Goal: Task Accomplishment & Management: Manage account settings

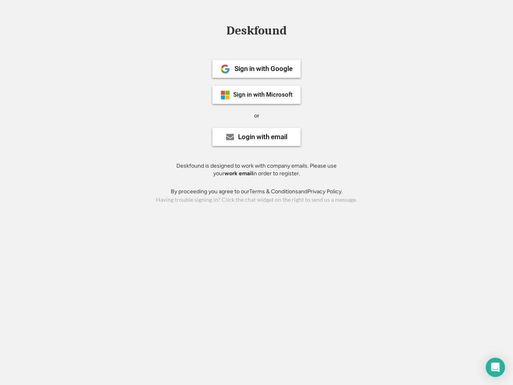
click at [257, 115] on div "or" at bounding box center [256, 116] width 5 height 8
click at [257, 32] on div "Deskfound" at bounding box center [257, 30] width 68 height 12
click at [219, 30] on div "Deskfound" at bounding box center [256, 31] width 513 height 15
click at [257, 32] on div "Deskfound" at bounding box center [257, 30] width 68 height 12
click at [257, 116] on div "or" at bounding box center [256, 116] width 5 height 8
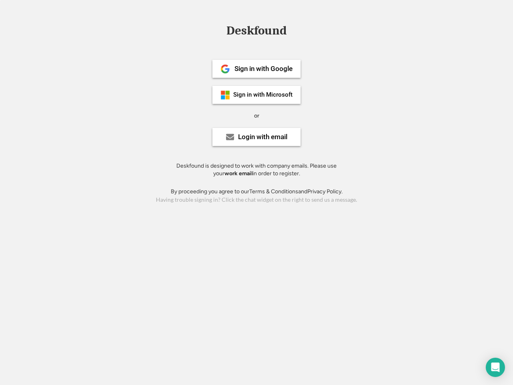
click at [257, 69] on div "Sign in with Google" at bounding box center [264, 68] width 58 height 7
click at [263, 69] on div "Sign in with Google" at bounding box center [264, 68] width 58 height 7
click at [225, 69] on img at bounding box center [226, 69] width 10 height 10
click at [257, 95] on div "Sign in with Microsoft" at bounding box center [262, 95] width 59 height 6
click at [263, 95] on div "Sign in with Microsoft" at bounding box center [262, 95] width 59 height 6
